Goal: Task Accomplishment & Management: Use online tool/utility

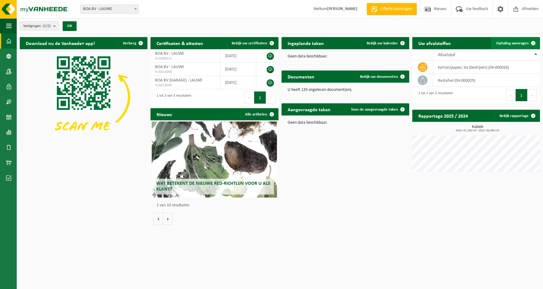
click at [500, 43] on span "Ophaling aanvragen" at bounding box center [512, 43] width 33 height 4
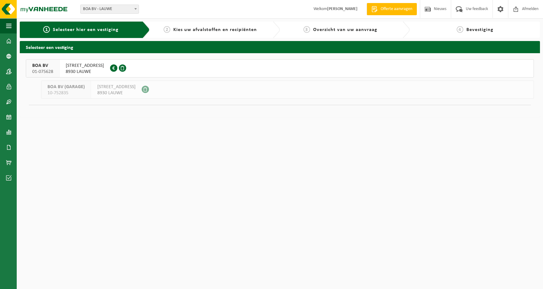
click at [85, 70] on span "8930 LAUWE" at bounding box center [85, 72] width 38 height 6
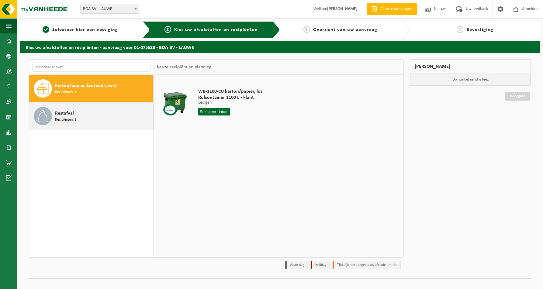
click at [69, 115] on span "Restafval" at bounding box center [64, 113] width 19 height 7
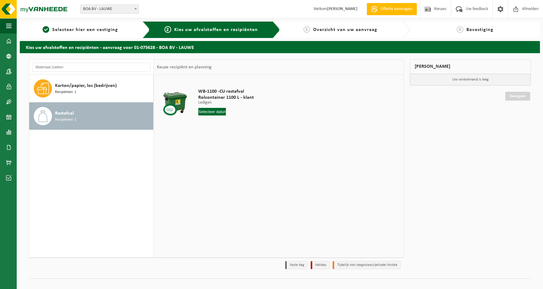
click at [68, 119] on span "Recipiënten: 1" at bounding box center [65, 120] width 21 height 6
click at [71, 118] on span "Recipiënten: 1" at bounding box center [65, 120] width 21 height 6
click at [203, 111] on input "text" at bounding box center [212, 112] width 28 height 8
click at [214, 156] on div "9" at bounding box center [214, 156] width 11 height 10
type input "Van 2025-09-09"
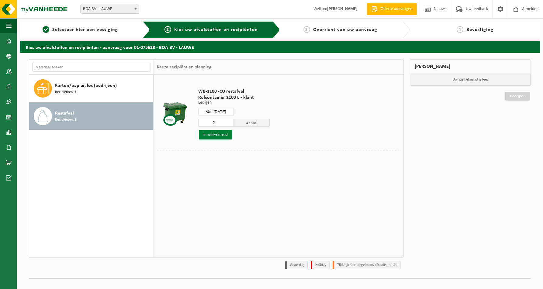
click at [215, 135] on button "In winkelmand" at bounding box center [215, 135] width 33 height 10
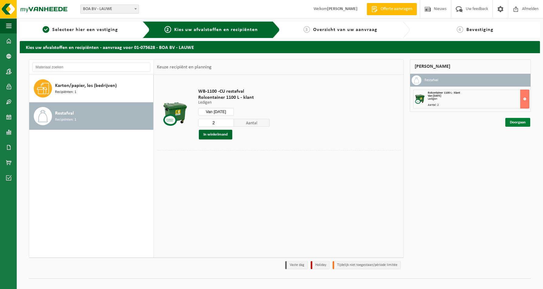
click at [519, 121] on link "Doorgaan" at bounding box center [517, 122] width 25 height 9
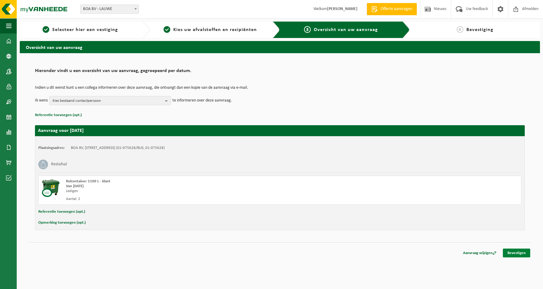
click at [518, 255] on link "Bevestigen" at bounding box center [516, 253] width 27 height 9
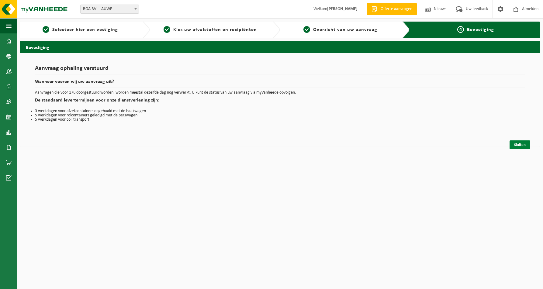
click at [520, 144] on link "Sluiten" at bounding box center [520, 144] width 21 height 9
